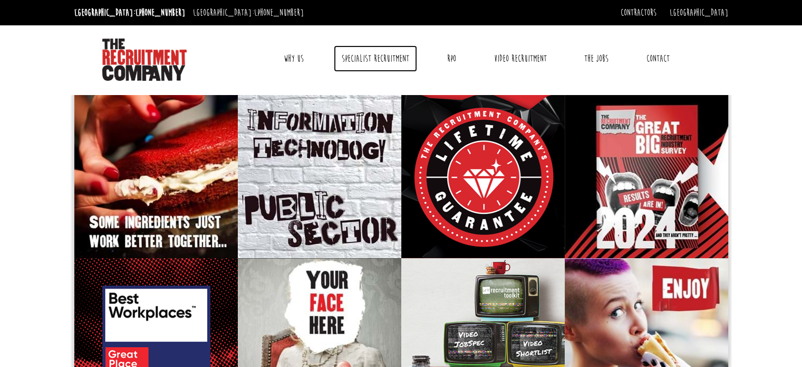
click at [386, 61] on link "Specialist Recruitment" at bounding box center [375, 58] width 83 height 26
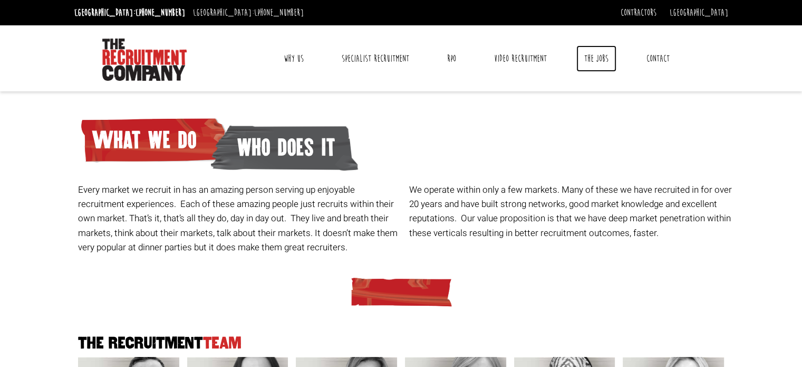
click at [599, 58] on link "The Jobs" at bounding box center [596, 58] width 40 height 26
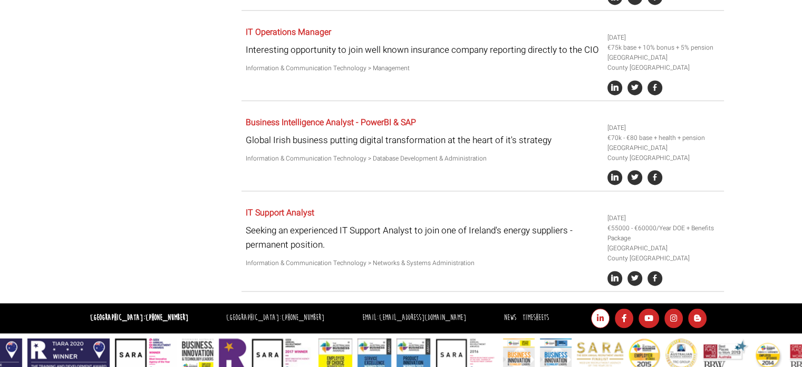
scroll to position [1553, 0]
